Goal: Transaction & Acquisition: Book appointment/travel/reservation

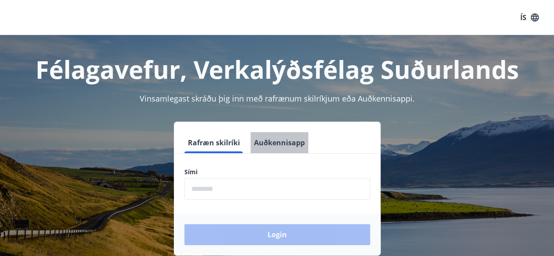
click at [288, 138] on button "Auðkennisapp" at bounding box center [279, 142] width 58 height 21
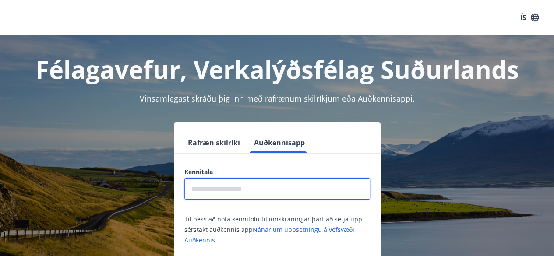
click at [269, 193] on input "text" at bounding box center [277, 188] width 186 height 21
type input "**********"
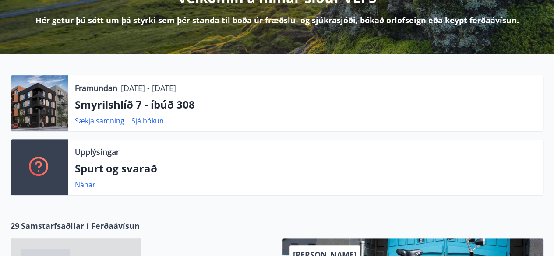
scroll to position [132, 0]
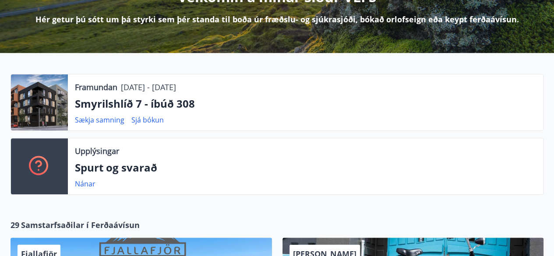
click at [35, 105] on div at bounding box center [39, 102] width 57 height 56
click at [86, 106] on p "Smyrilshlíð 7 - íbúð 308" at bounding box center [305, 103] width 461 height 15
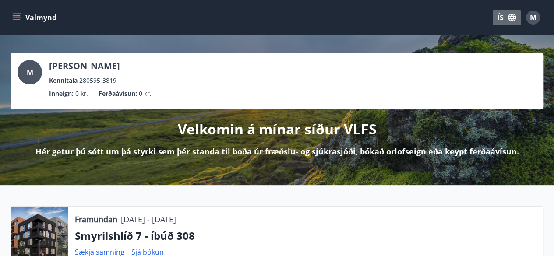
click at [507, 17] on icon "button" at bounding box center [512, 18] width 10 height 10
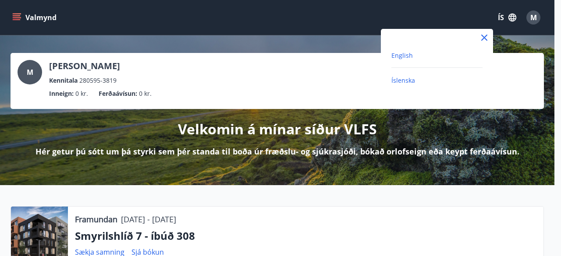
click at [398, 57] on span "English" at bounding box center [401, 55] width 21 height 8
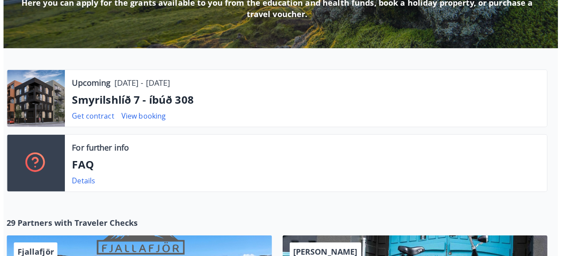
scroll to position [148, 0]
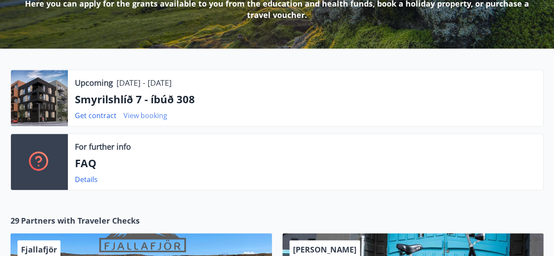
click at [141, 112] on link "View booking" at bounding box center [145, 116] width 44 height 10
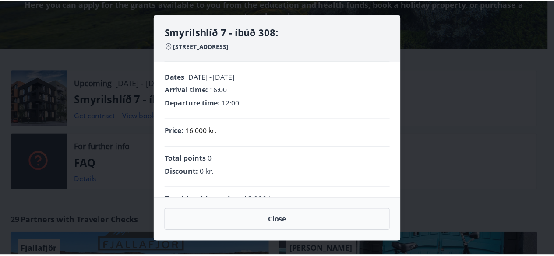
scroll to position [21, 0]
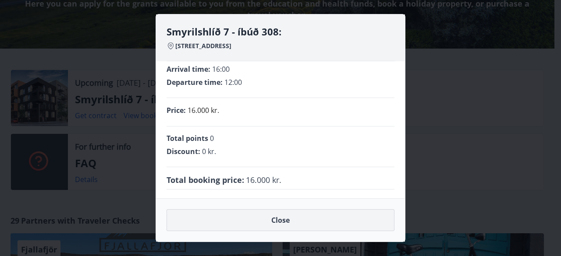
click at [236, 222] on button "Close" at bounding box center [280, 220] width 228 height 22
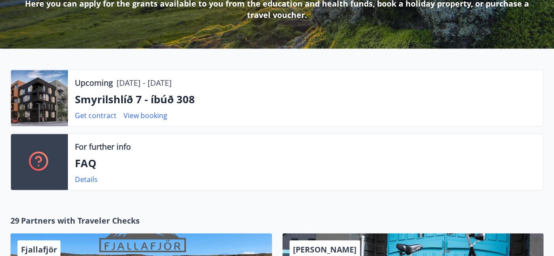
click at [36, 93] on div at bounding box center [39, 98] width 57 height 56
click at [39, 105] on div at bounding box center [39, 98] width 57 height 56
click at [47, 107] on div at bounding box center [39, 98] width 57 height 56
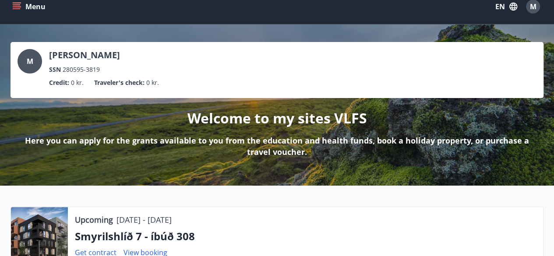
scroll to position [0, 0]
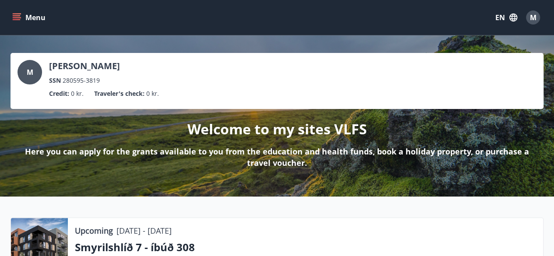
click at [14, 16] on icon "menu" at bounding box center [17, 15] width 8 height 1
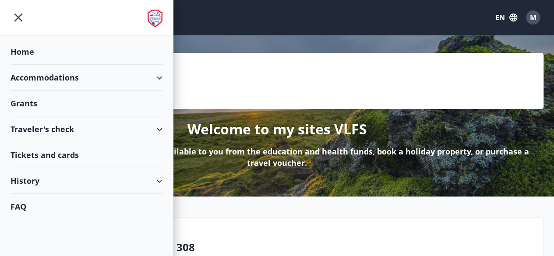
click at [18, 85] on div "Accommodations" at bounding box center [87, 78] width 152 height 26
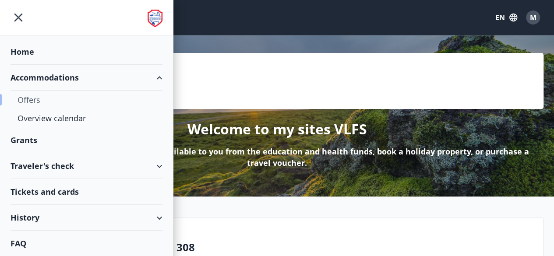
click at [25, 100] on div "Offers" at bounding box center [87, 100] width 138 height 18
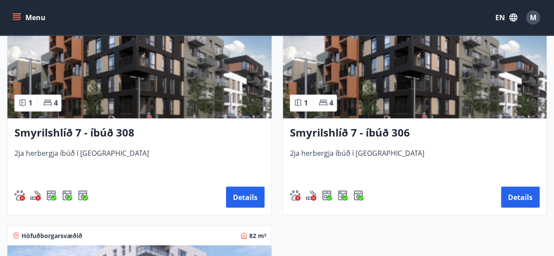
scroll to position [681, 0]
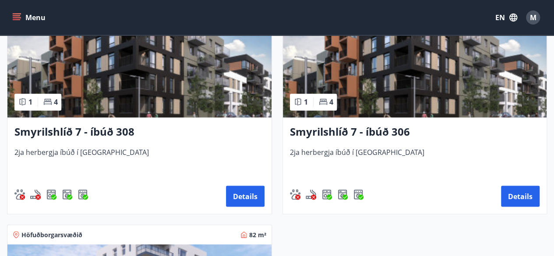
click at [391, 77] on img at bounding box center [415, 62] width 264 height 110
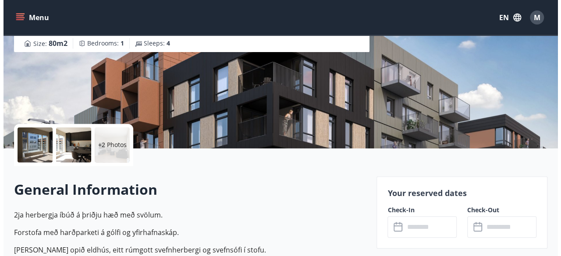
scroll to position [115, 0]
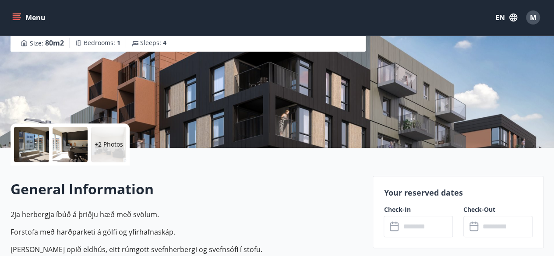
click at [30, 150] on div at bounding box center [31, 144] width 35 height 35
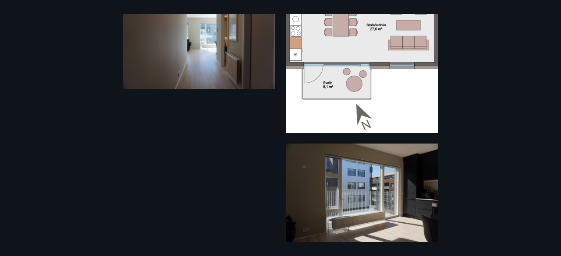
scroll to position [200, 0]
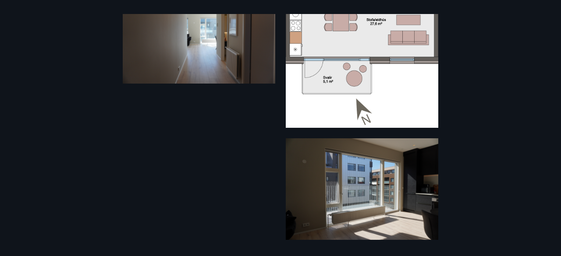
click at [334, 184] on img at bounding box center [362, 189] width 152 height 102
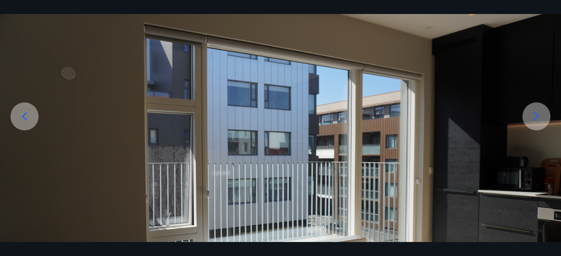
scroll to position [0, 0]
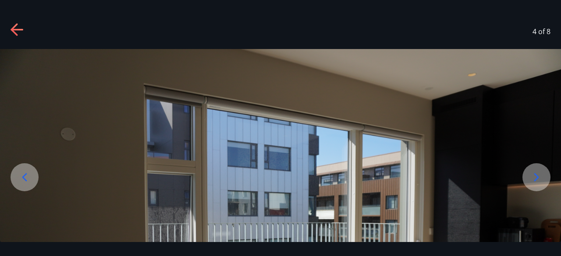
click at [18, 29] on icon at bounding box center [17, 30] width 12 height 2
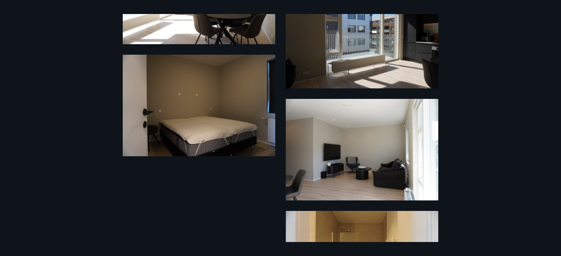
scroll to position [351, 0]
click at [177, 134] on img at bounding box center [199, 106] width 152 height 102
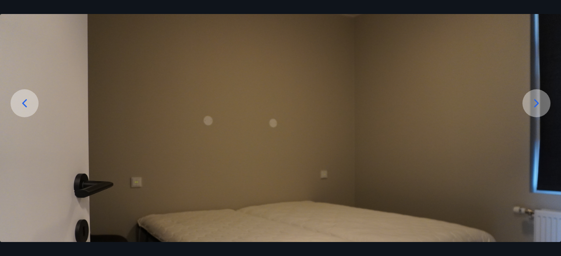
scroll to position [0, 0]
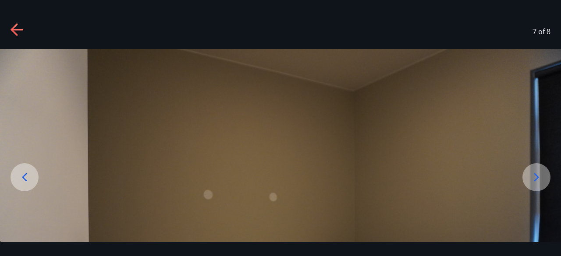
click at [14, 31] on icon at bounding box center [18, 30] width 14 height 14
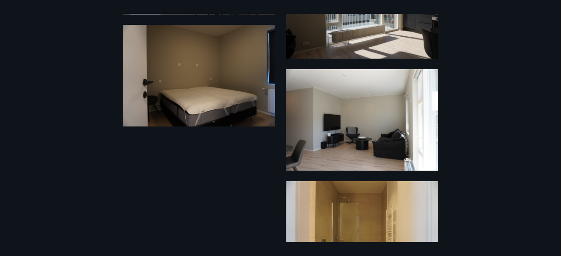
scroll to position [380, 0]
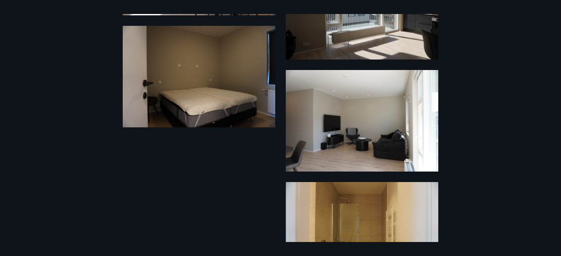
click at [338, 141] on img at bounding box center [362, 121] width 152 height 102
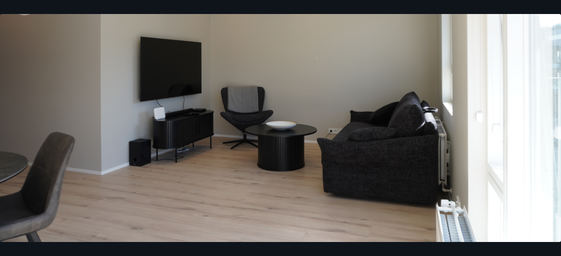
scroll to position [170, 0]
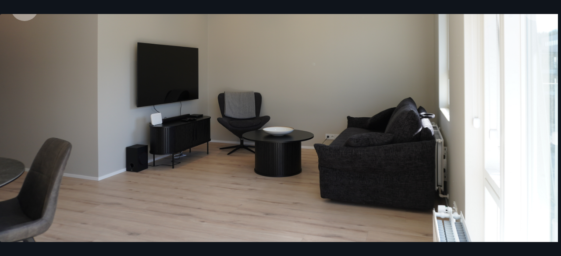
click at [437, 153] on img at bounding box center [277, 66] width 561 height 374
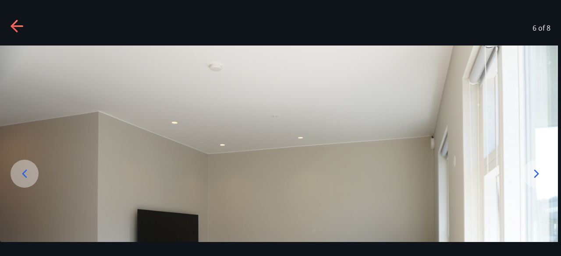
scroll to position [0, 0]
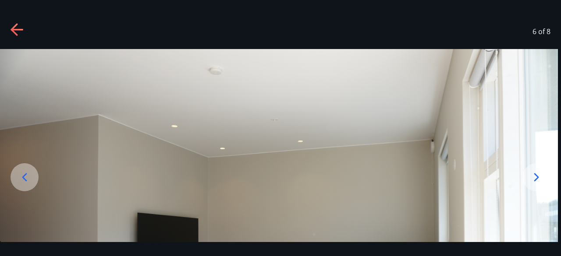
click at [17, 29] on icon at bounding box center [17, 30] width 12 height 2
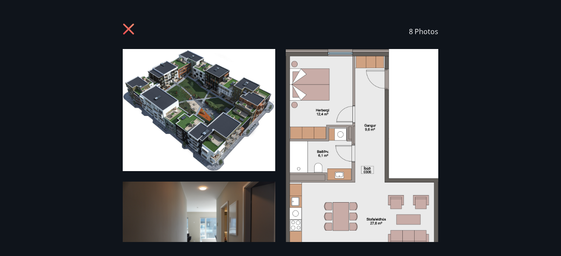
click at [128, 29] on icon at bounding box center [128, 29] width 2 height 2
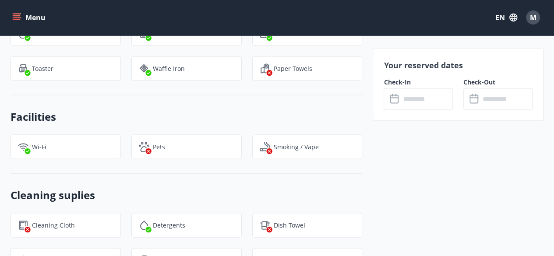
scroll to position [833, 0]
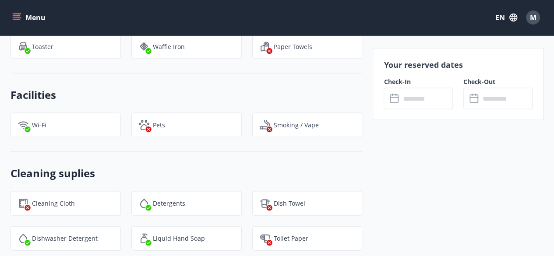
click at [285, 127] on p "Smoking / Vape" at bounding box center [296, 125] width 45 height 9
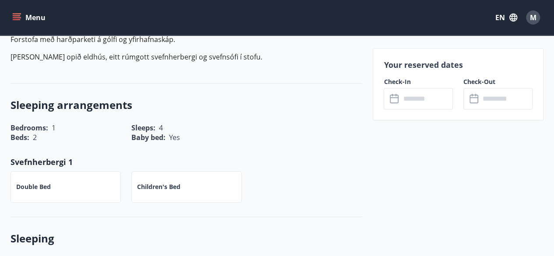
scroll to position [305, 0]
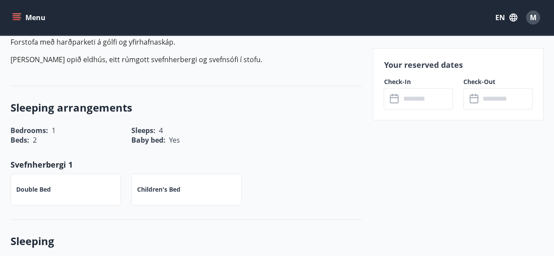
click at [47, 107] on h3 "Sleeping arrangements" at bounding box center [187, 107] width 352 height 15
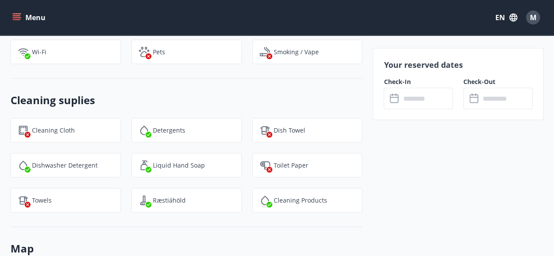
scroll to position [907, 0]
click at [70, 126] on p "Cleaning Cloth" at bounding box center [53, 130] width 43 height 9
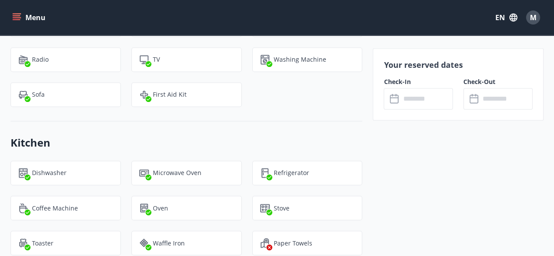
scroll to position [638, 0]
